Goal: Task Accomplishment & Management: Manage account settings

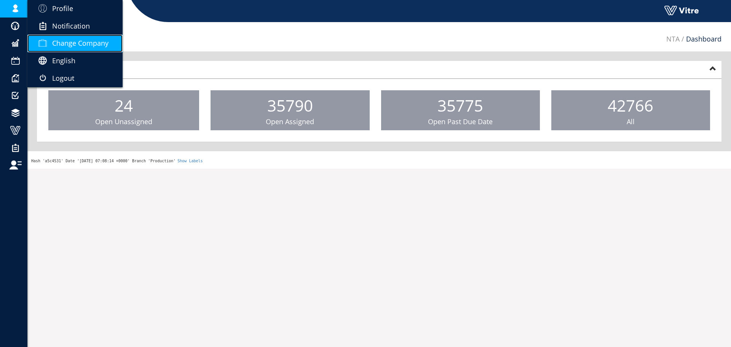
click at [70, 50] on link "Change Company" at bounding box center [74, 44] width 95 height 18
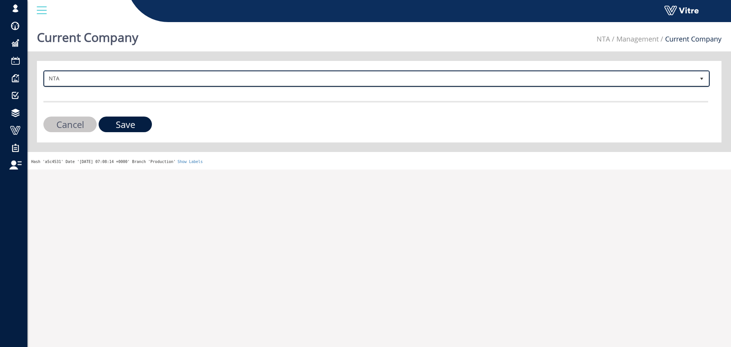
click at [126, 81] on span "NTA" at bounding box center [370, 79] width 650 height 14
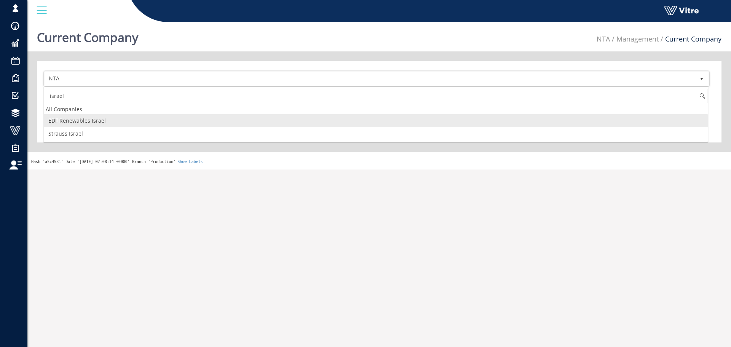
click at [140, 98] on input "israel" at bounding box center [376, 96] width 664 height 14
click at [117, 121] on li "Osem" at bounding box center [376, 120] width 664 height 13
type input "osem"
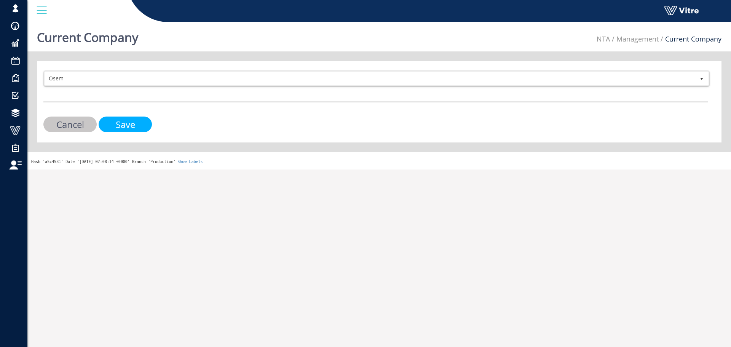
click at [133, 118] on input "Save" at bounding box center [125, 125] width 53 height 16
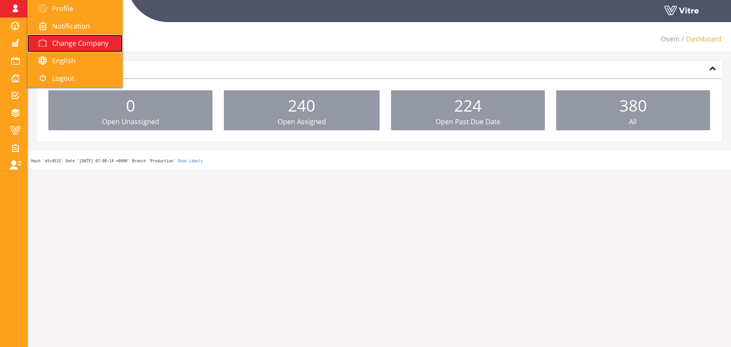
click at [73, 47] on span "Change Company" at bounding box center [80, 42] width 56 height 9
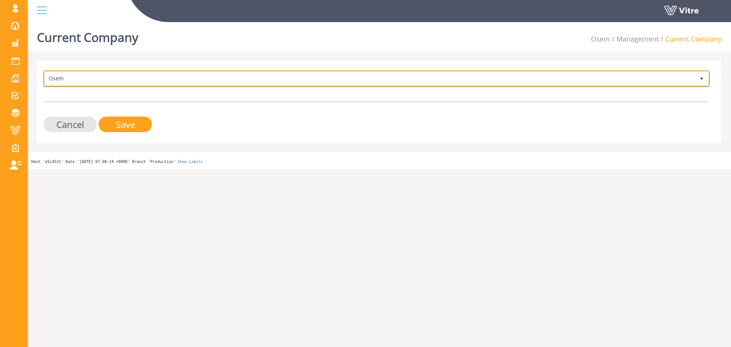
click at [64, 74] on span "Osem" at bounding box center [370, 79] width 650 height 14
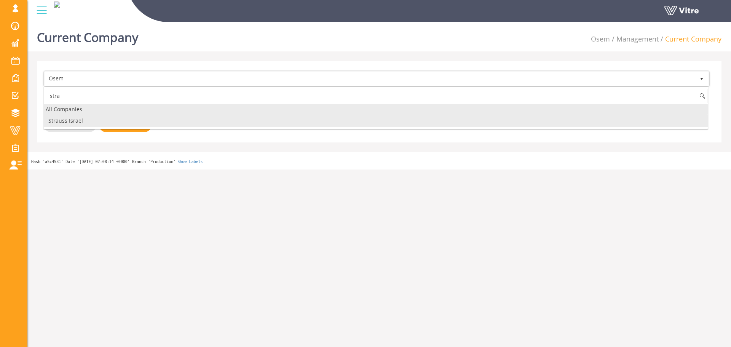
click at [96, 121] on li "Strauss Israel" at bounding box center [376, 120] width 664 height 13
type input "stra"
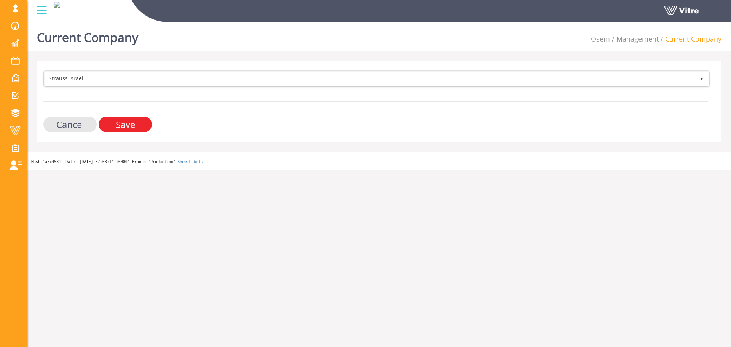
click at [115, 126] on input "Save" at bounding box center [125, 125] width 53 height 16
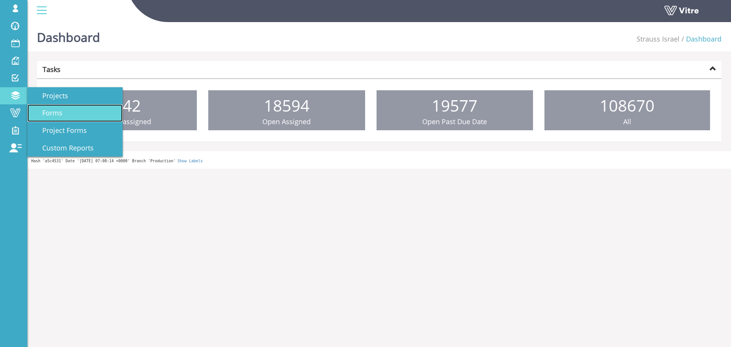
click at [65, 106] on link "Forms" at bounding box center [74, 113] width 95 height 18
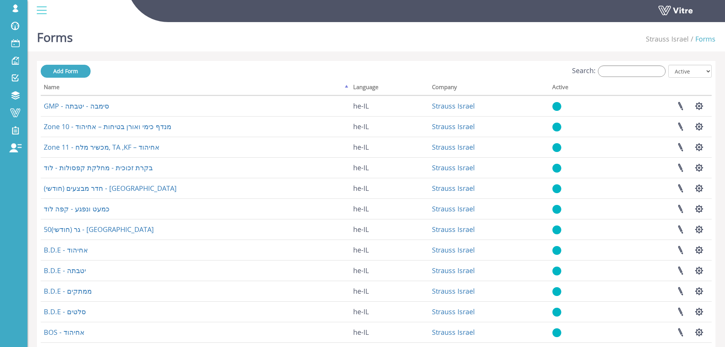
click at [609, 78] on div "Search: All Active Not Active" at bounding box center [376, 72] width 671 height 14
click at [611, 74] on input "Search:" at bounding box center [632, 71] width 68 height 11
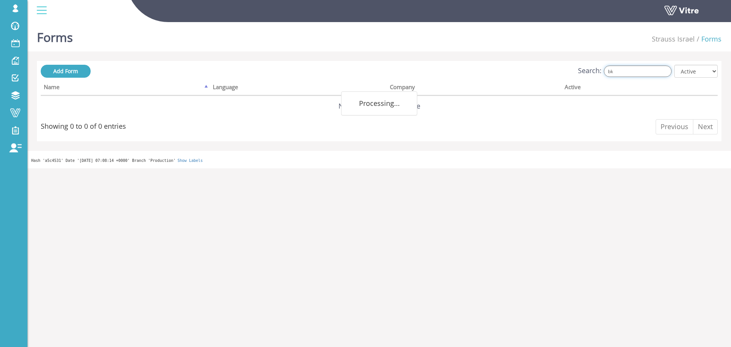
type input "b"
type input "נלבך"
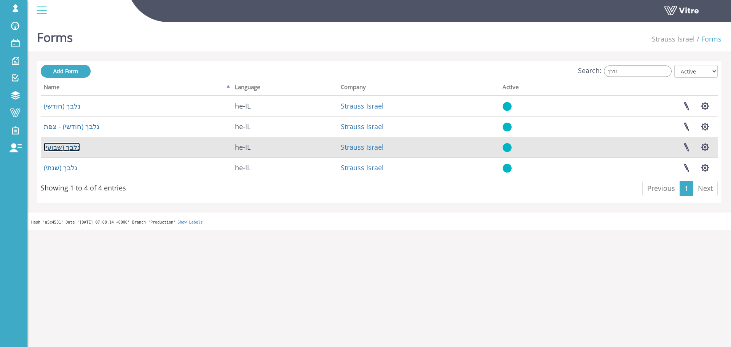
click at [61, 148] on link "נלבך (שבועי)" at bounding box center [62, 146] width 36 height 9
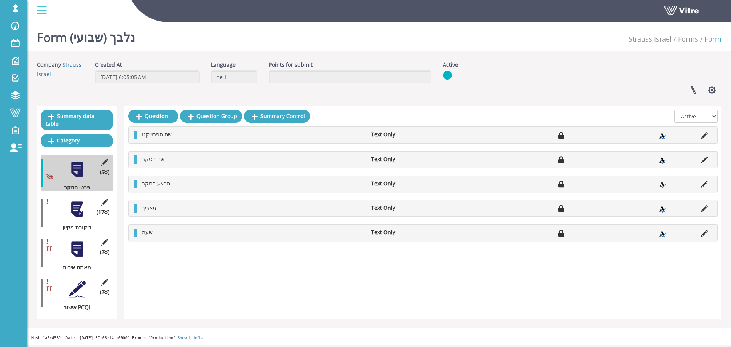
click at [80, 201] on div at bounding box center [77, 209] width 17 height 17
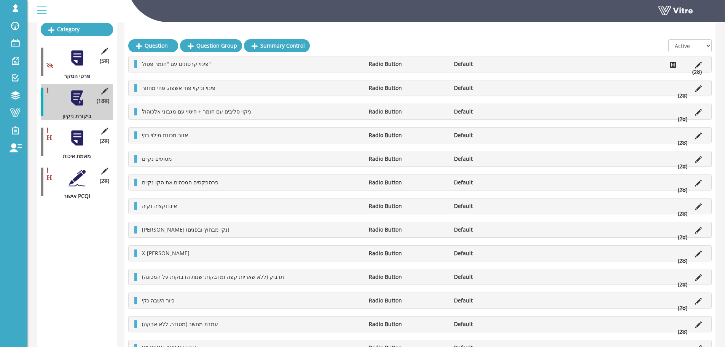
scroll to position [114, 0]
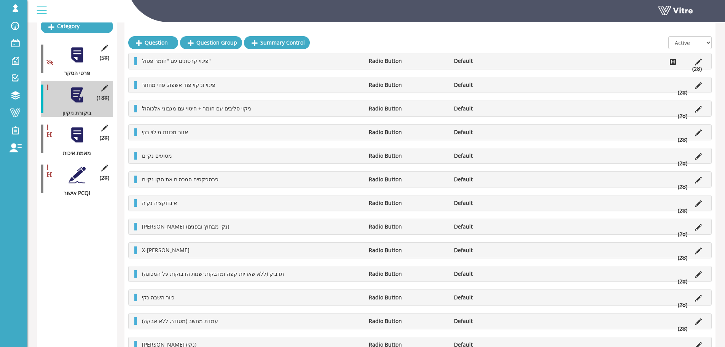
click at [84, 137] on div "(2 ) מאמת איכות" at bounding box center [77, 139] width 72 height 36
click at [73, 134] on div at bounding box center [77, 134] width 17 height 17
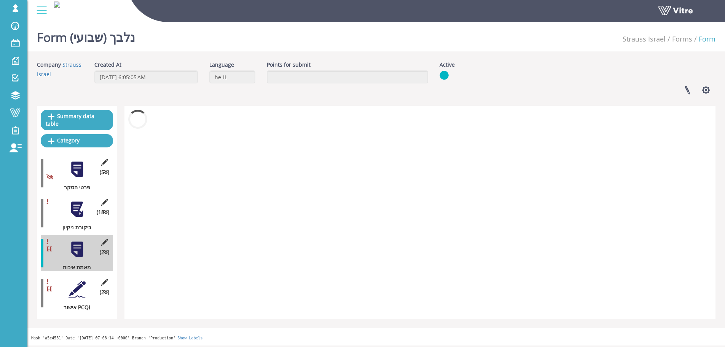
scroll to position [0, 0]
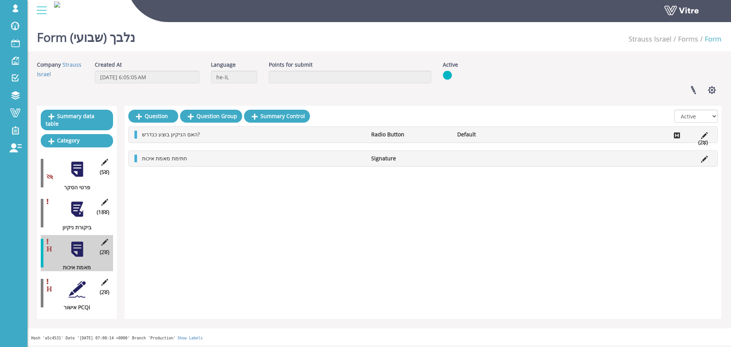
click at [77, 283] on div at bounding box center [77, 289] width 17 height 17
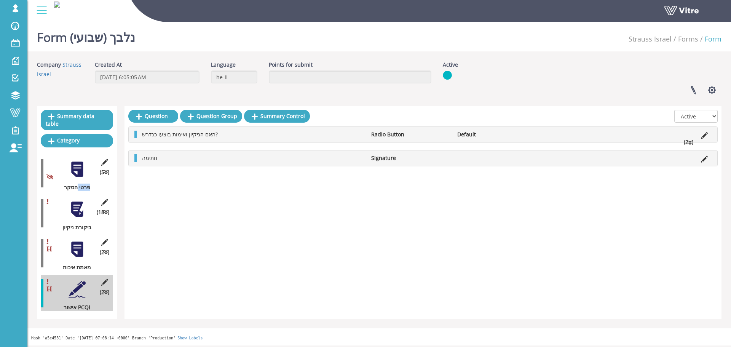
click at [81, 172] on div "(5 ) פרטי הסקר" at bounding box center [77, 173] width 72 height 36
click at [79, 169] on div at bounding box center [77, 169] width 17 height 17
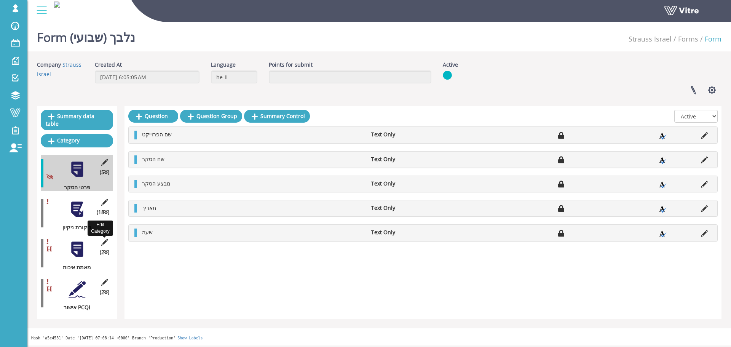
click at [107, 239] on icon at bounding box center [105, 242] width 10 height 7
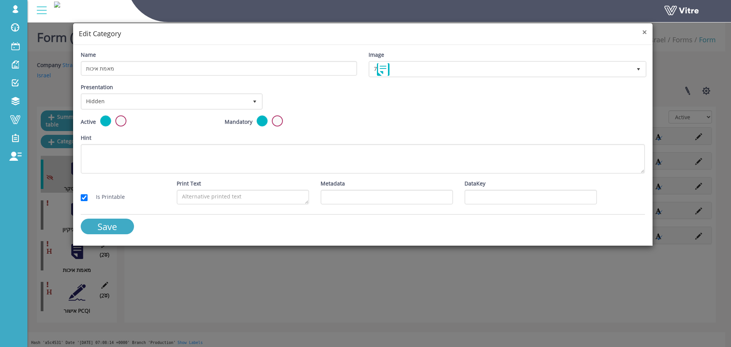
click at [647, 32] on span "×" at bounding box center [644, 32] width 5 height 11
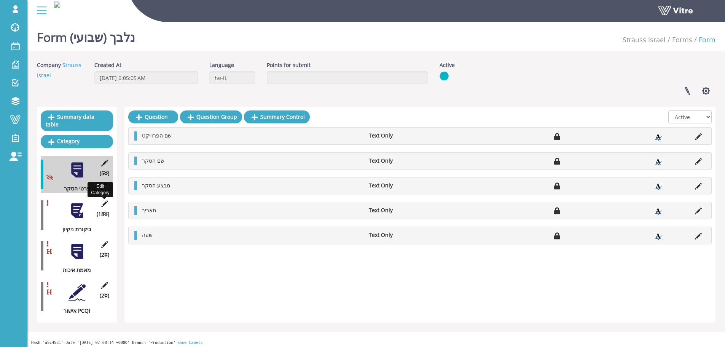
click at [104, 200] on icon at bounding box center [105, 203] width 10 height 7
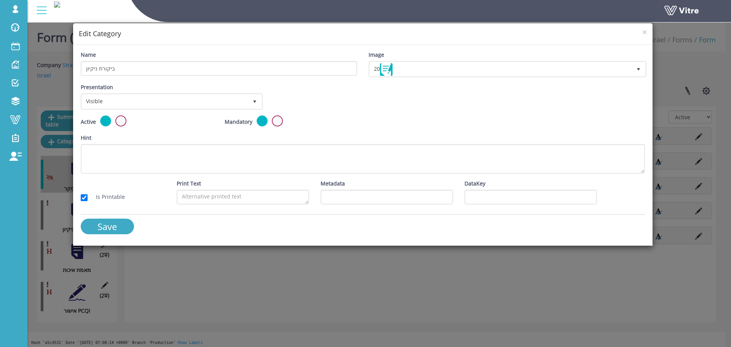
click at [640, 33] on h4 "Edit Category" at bounding box center [363, 34] width 568 height 10
click at [647, 29] on div "× Edit Category" at bounding box center [363, 34] width 580 height 22
click at [649, 28] on div "× Edit Category" at bounding box center [363, 34] width 580 height 22
click at [643, 32] on span "×" at bounding box center [644, 32] width 5 height 11
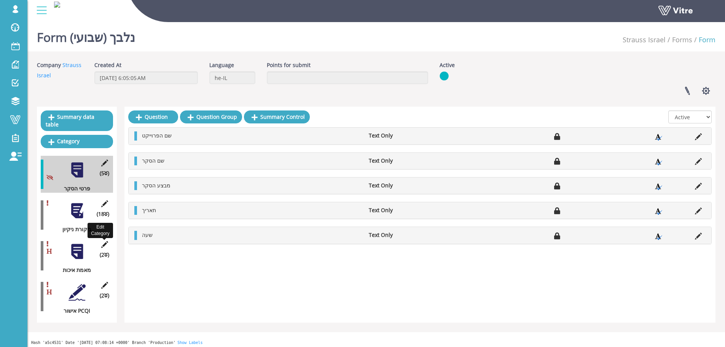
click at [107, 241] on icon at bounding box center [105, 244] width 10 height 7
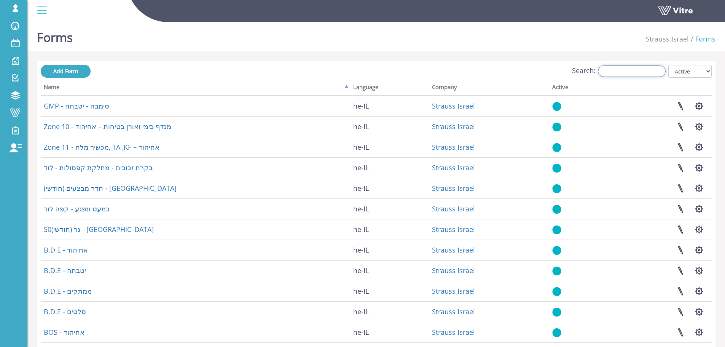
click at [651, 69] on input "Search:" at bounding box center [632, 71] width 68 height 11
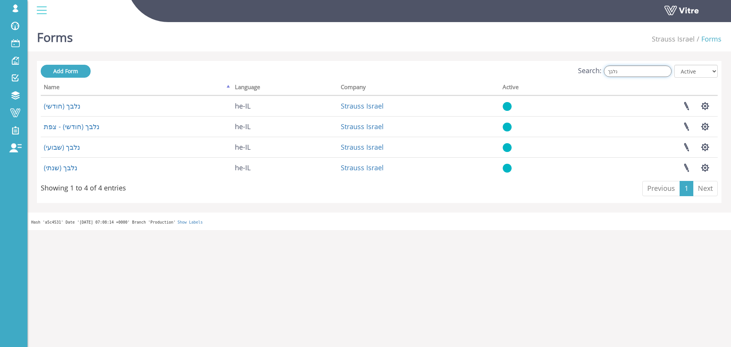
type input "נלבך"
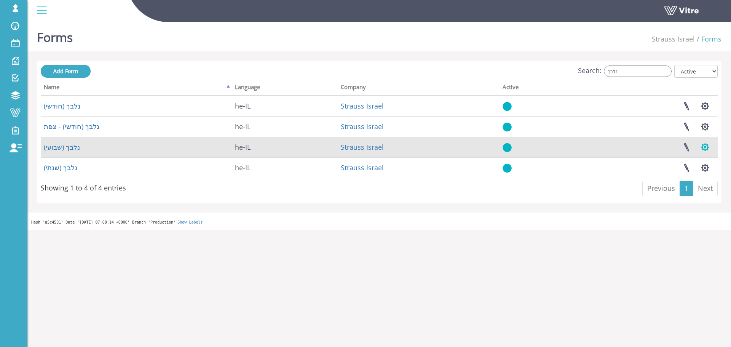
click at [701, 144] on button "button" at bounding box center [705, 147] width 19 height 20
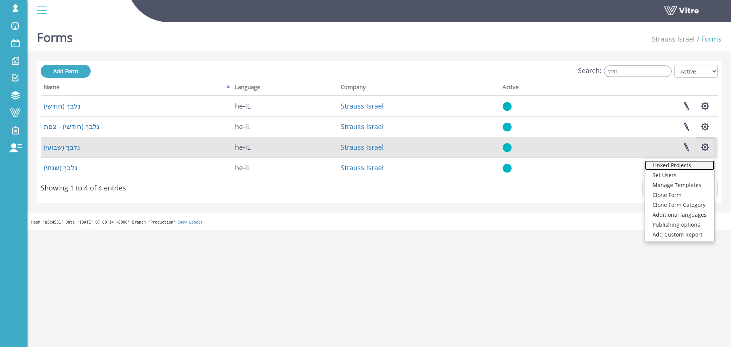
click at [692, 168] on link "Linked Projects" at bounding box center [679, 165] width 69 height 10
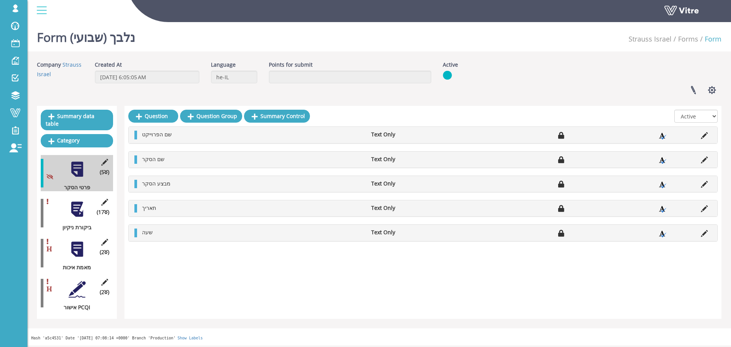
click at [75, 202] on div at bounding box center [77, 209] width 17 height 17
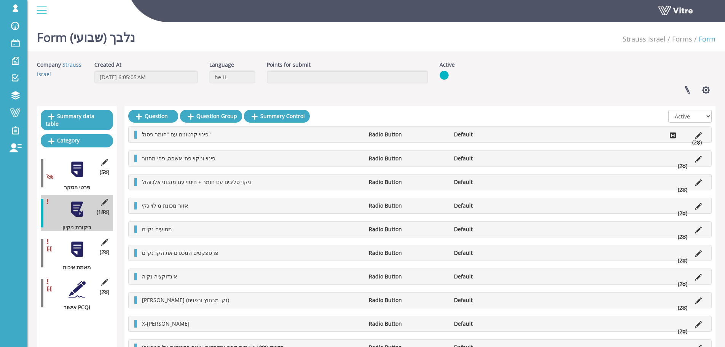
click at [86, 248] on div "(2 ) מאמת איכות" at bounding box center [77, 253] width 72 height 36
click at [84, 249] on div at bounding box center [77, 249] width 17 height 17
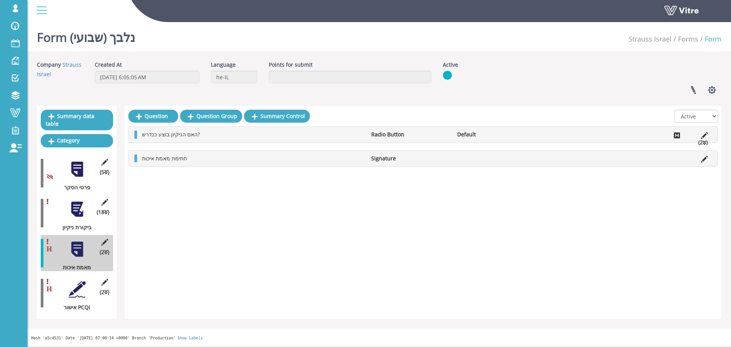
click at [86, 282] on div "(2 ) אישור PCQI" at bounding box center [77, 293] width 72 height 36
click at [100, 279] on icon at bounding box center [105, 282] width 10 height 7
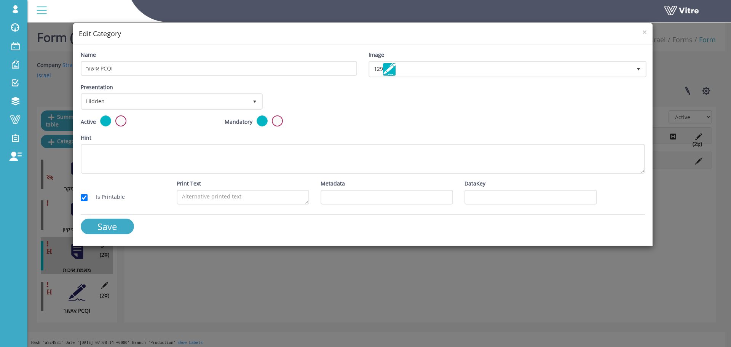
click at [641, 29] on h4 "Edit Category" at bounding box center [363, 34] width 568 height 10
click at [640, 31] on h4 "Edit Category" at bounding box center [363, 34] width 568 height 10
click at [642, 32] on h4 "Edit Category" at bounding box center [363, 34] width 568 height 10
click at [645, 31] on span "×" at bounding box center [644, 32] width 5 height 11
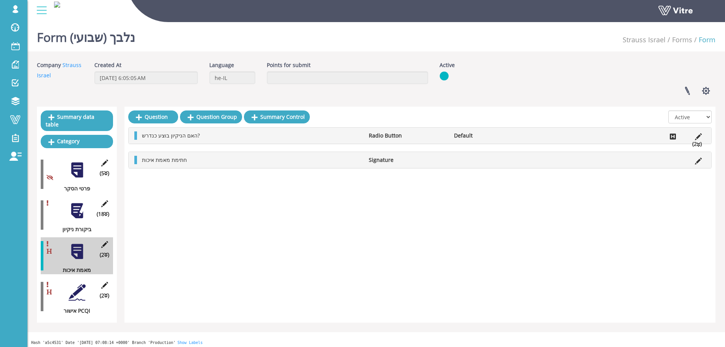
click at [107, 241] on icon at bounding box center [105, 244] width 10 height 7
drag, startPoint x: 85, startPoint y: 214, endPoint x: 77, endPoint y: 189, distance: 26.1
click at [86, 207] on div "(18 ) ביקורת ניקיון" at bounding box center [77, 215] width 72 height 37
drag, startPoint x: 75, startPoint y: 177, endPoint x: 73, endPoint y: 172, distance: 5.8
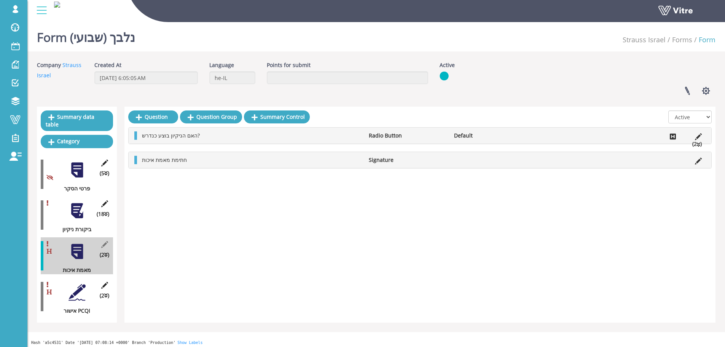
click at [74, 170] on div at bounding box center [77, 169] width 17 height 17
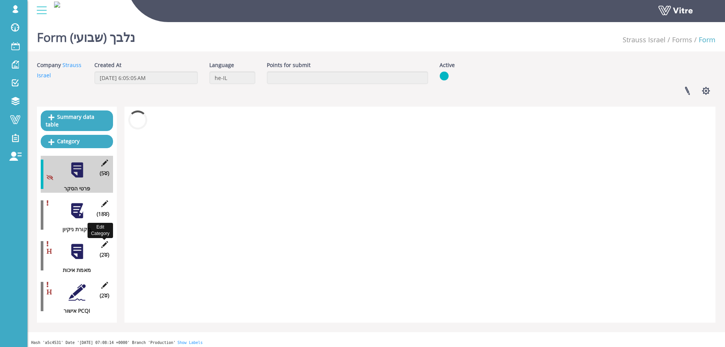
click at [105, 241] on icon at bounding box center [105, 244] width 10 height 7
click at [72, 246] on div at bounding box center [77, 251] width 17 height 17
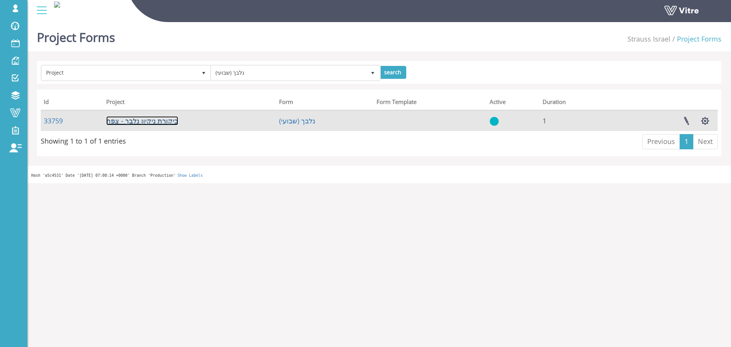
click at [161, 120] on link "ביקורת ניקיון נלבך - צפת" at bounding box center [142, 120] width 72 height 9
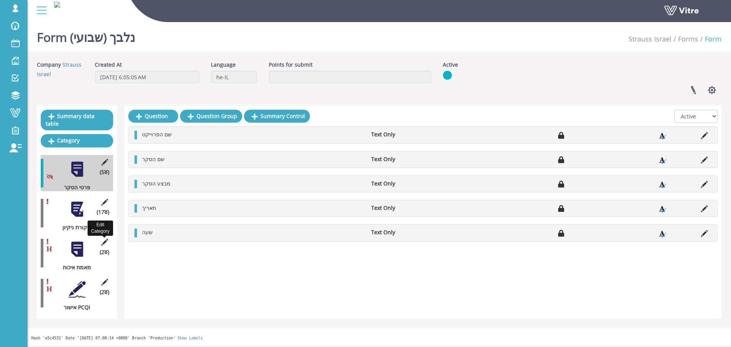
click at [103, 239] on icon at bounding box center [105, 242] width 10 height 7
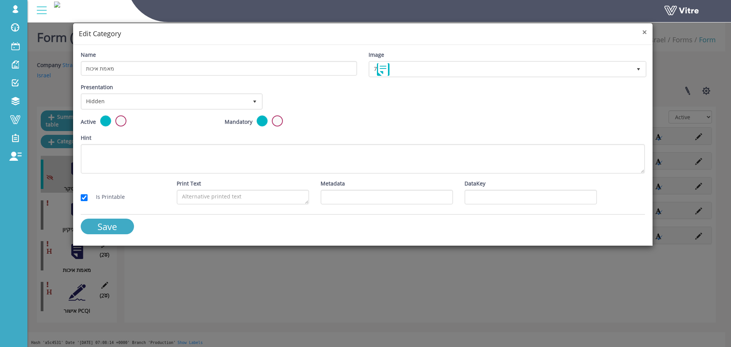
click at [647, 32] on span "×" at bounding box center [644, 32] width 5 height 11
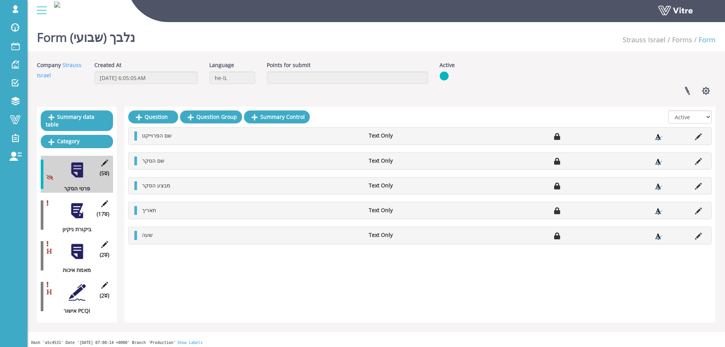
click at [55, 237] on div "(2 ) מאמת איכות" at bounding box center [77, 255] width 72 height 37
click at [65, 242] on div "(2 ) מאמת איכות" at bounding box center [77, 255] width 72 height 37
click at [65, 240] on div "(2 ) מאמת איכות" at bounding box center [77, 255] width 72 height 37
click at [69, 243] on div at bounding box center [77, 251] width 17 height 17
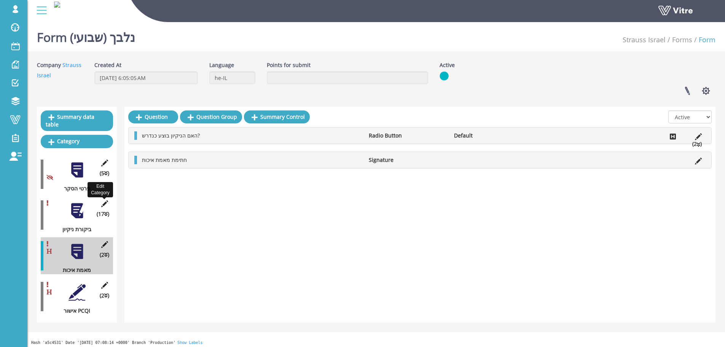
click at [106, 200] on icon at bounding box center [105, 203] width 10 height 7
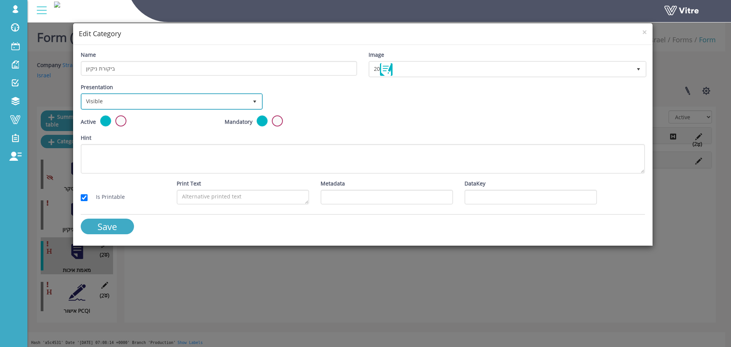
click at [145, 99] on span "Visible" at bounding box center [165, 101] width 166 height 14
click at [142, 102] on span "Visible" at bounding box center [165, 101] width 166 height 14
click at [256, 101] on span "select" at bounding box center [255, 102] width 6 height 6
click at [255, 101] on span "select" at bounding box center [255, 102] width 6 height 6
click at [254, 101] on span "select" at bounding box center [255, 102] width 6 height 6
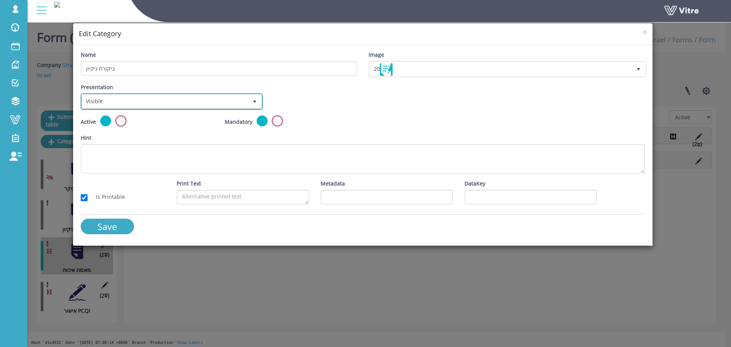
click at [214, 103] on span "Visible" at bounding box center [165, 101] width 166 height 14
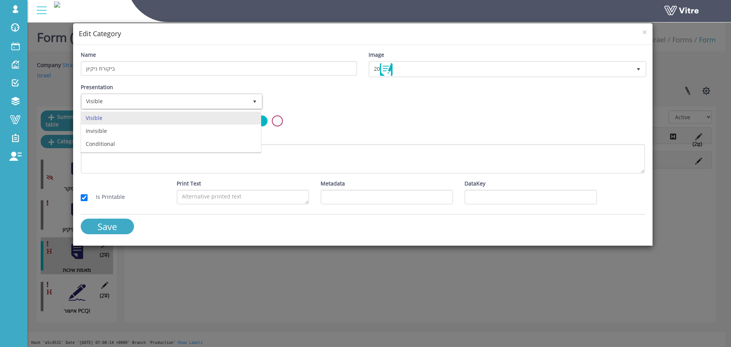
click at [489, 85] on div "Presentation Visible 0 Set Duration Minutes 0 Set conditional rule Set Duration" at bounding box center [363, 99] width 576 height 32
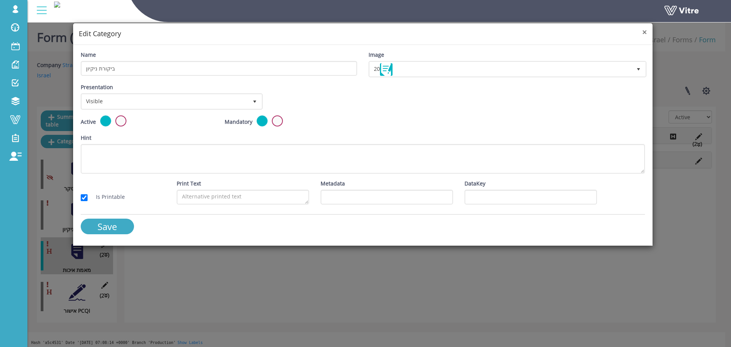
click at [645, 32] on span "×" at bounding box center [644, 32] width 5 height 11
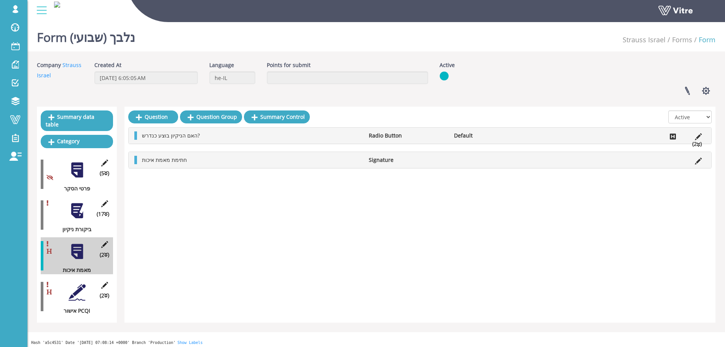
click at [77, 284] on div at bounding box center [77, 292] width 17 height 17
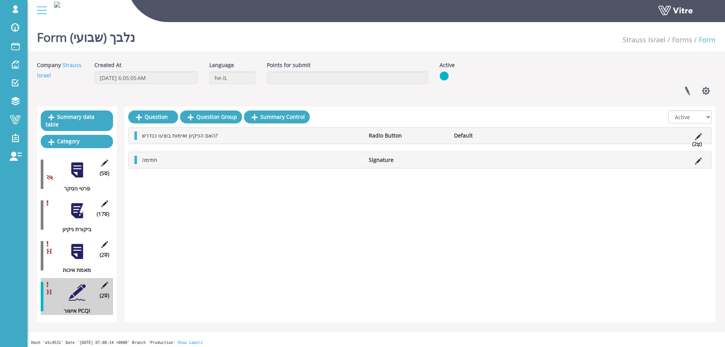
click at [69, 243] on div at bounding box center [77, 251] width 17 height 17
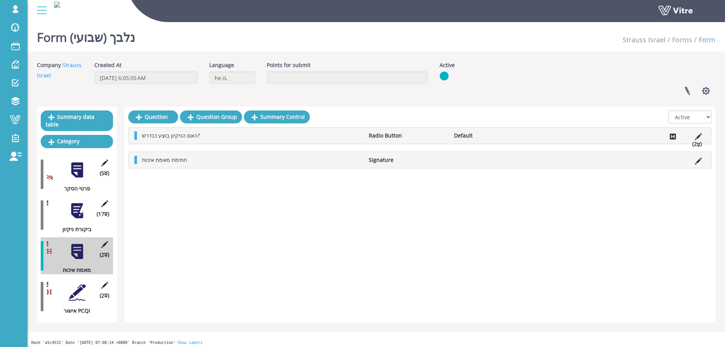
click at [69, 211] on div at bounding box center [77, 210] width 17 height 17
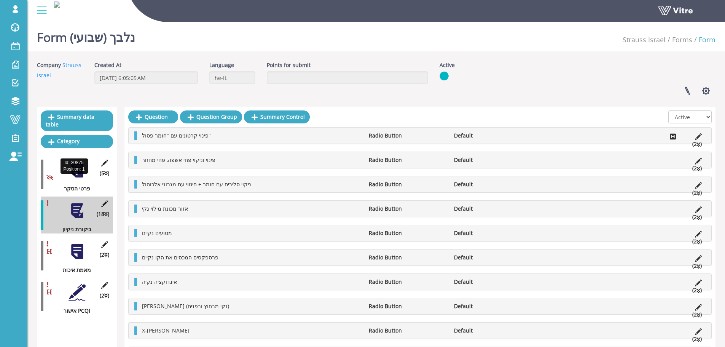
click at [70, 171] on div "(5 ) פרטי הסקר" at bounding box center [77, 174] width 72 height 37
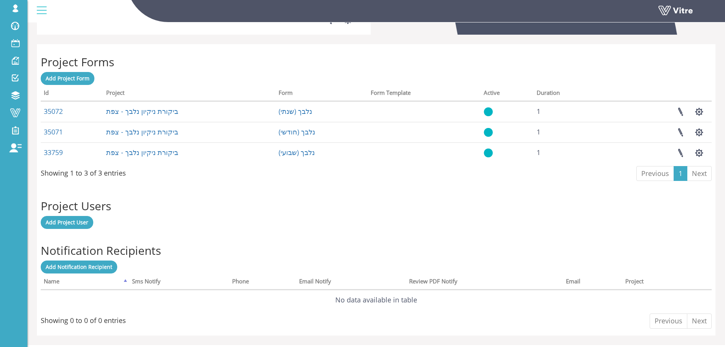
scroll to position [299, 0]
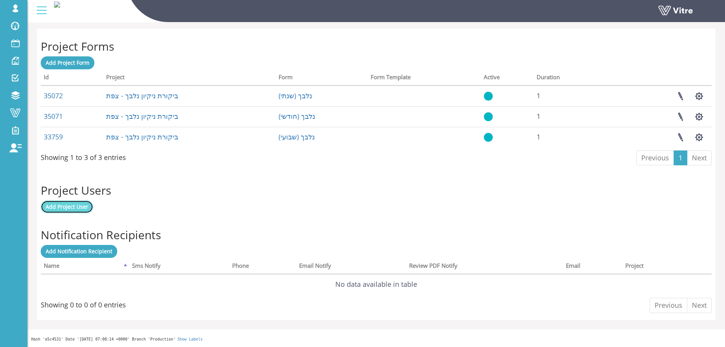
click at [83, 203] on span "Add Project User" at bounding box center [67, 206] width 43 height 7
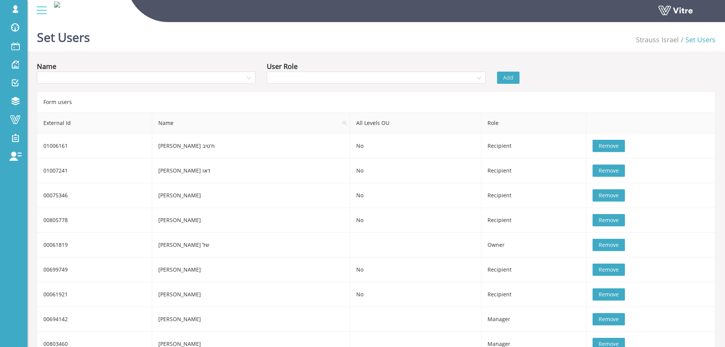
click at [185, 89] on div "Name User Role Add Form users External Id Name All Levels OU Role 01006161 [PER…" at bounding box center [376, 209] width 679 height 296
click at [194, 77] on input "search" at bounding box center [144, 77] width 204 height 11
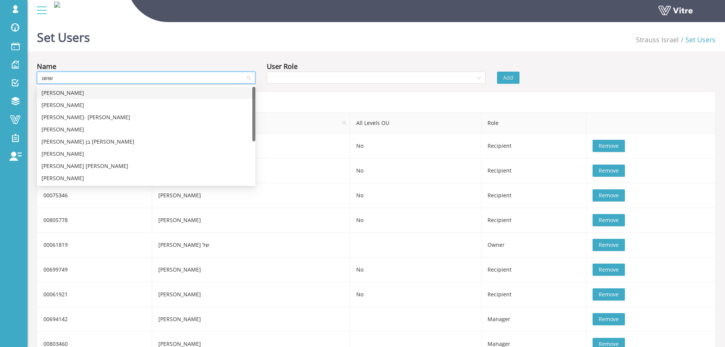
type input "שושנה"
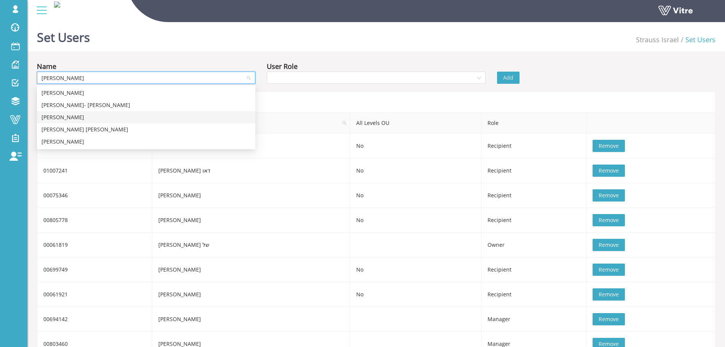
click at [88, 118] on div "שושנה פלס" at bounding box center [146, 117] width 209 height 8
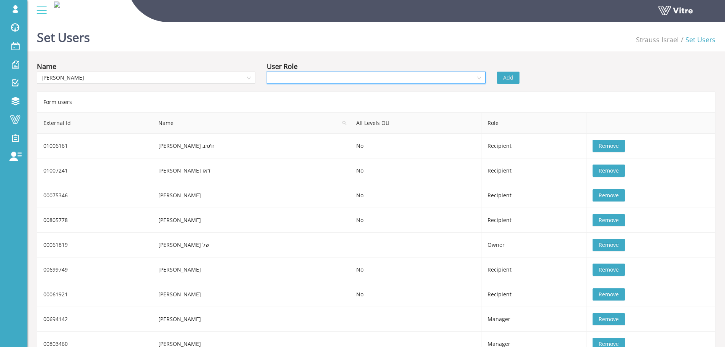
click at [326, 77] on input "search" at bounding box center [374, 77] width 204 height 11
click at [285, 120] on div "Recipient" at bounding box center [376, 117] width 209 height 8
click at [515, 76] on button "Add" at bounding box center [508, 78] width 22 height 12
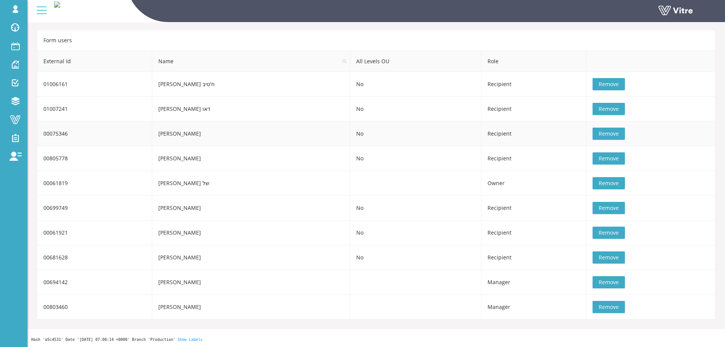
scroll to position [62, 0]
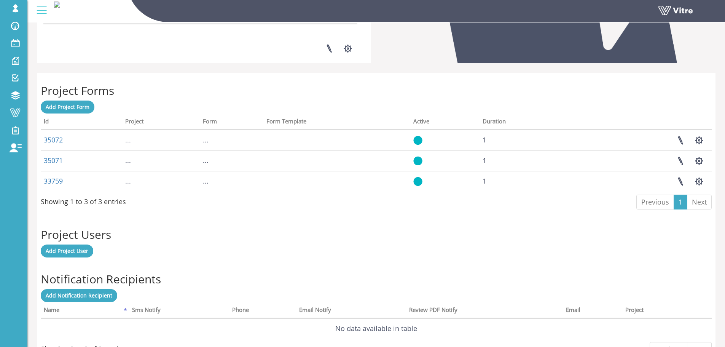
scroll to position [223, 0]
